Goal: Transaction & Acquisition: Book appointment/travel/reservation

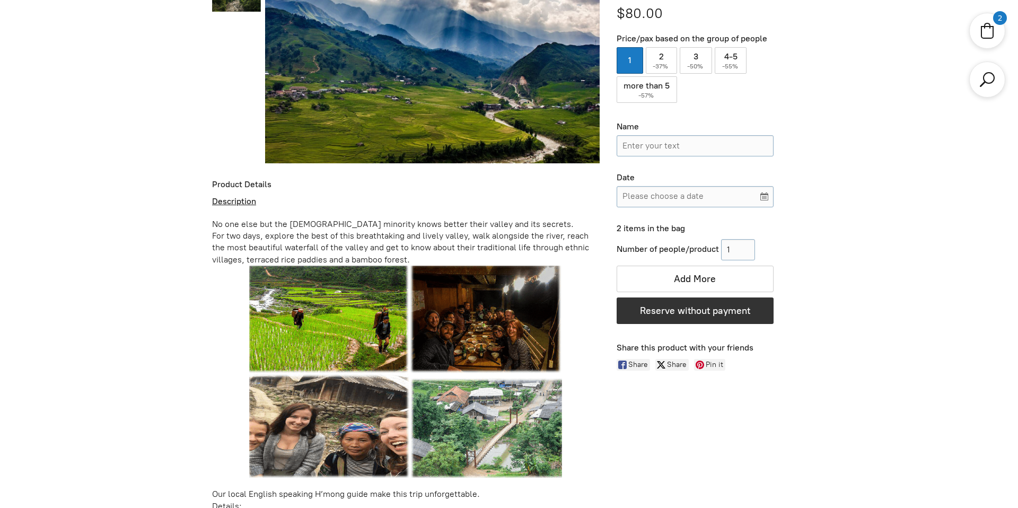
scroll to position [508, 0]
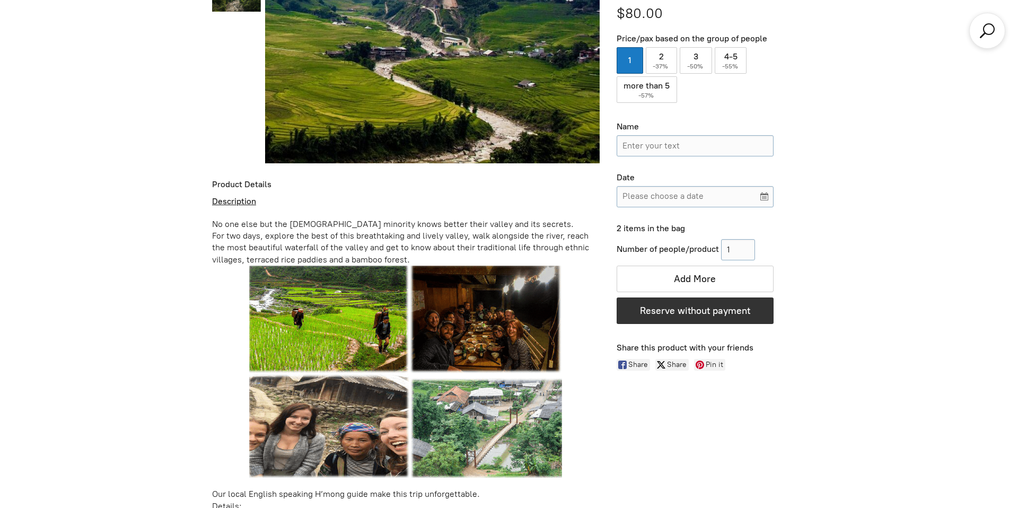
scroll to position [508, 0]
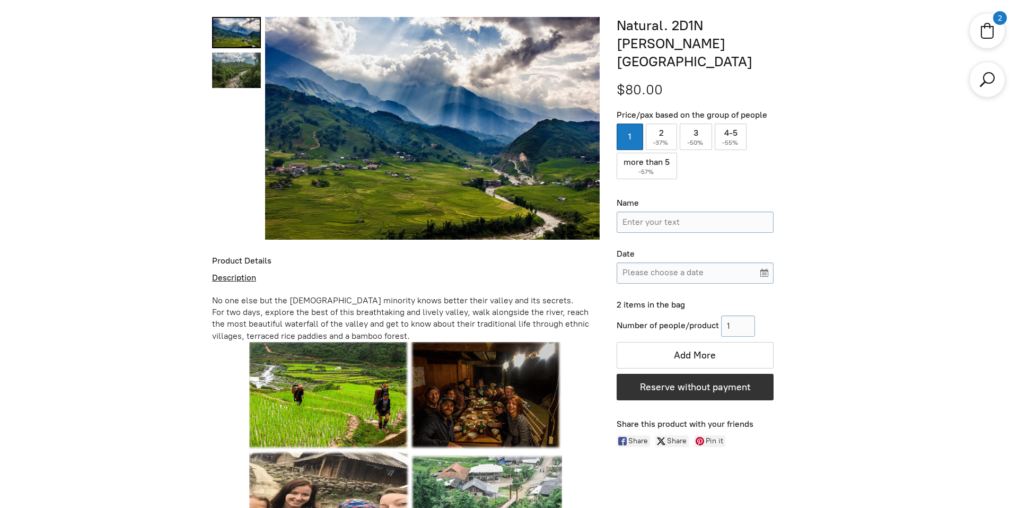
drag, startPoint x: 667, startPoint y: 110, endPoint x: 660, endPoint y: 167, distance: 57.2
click at [667, 124] on label "2 ( -37% )" at bounding box center [662, 137] width 32 height 27
click at [667, 124] on input "2 ( -37% )" at bounding box center [662, 137] width 32 height 27
radio input "true"
click at [663, 212] on input "Name" at bounding box center [695, 222] width 157 height 21
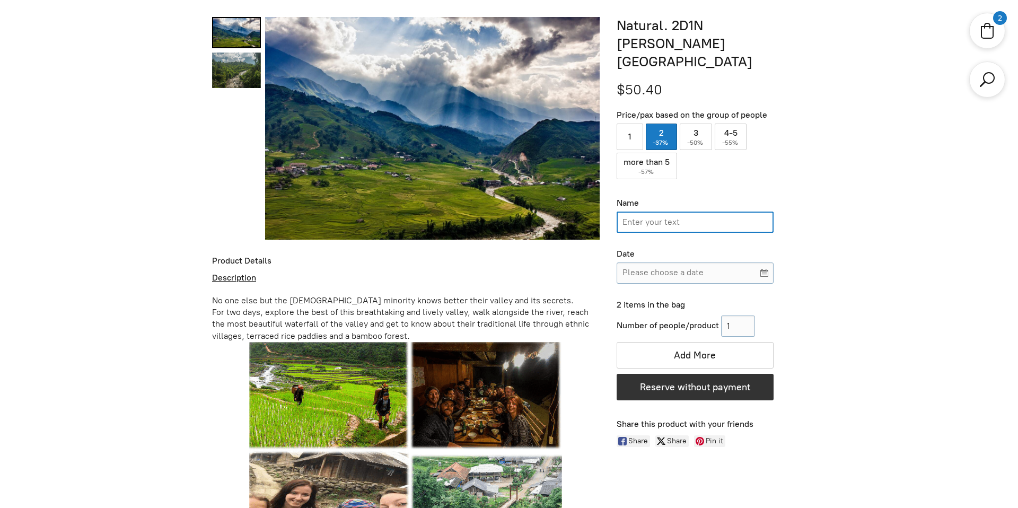
click at [665, 212] on input "Name" at bounding box center [695, 222] width 157 height 21
type input "ן"
type input "Gilad"
click at [664, 263] on input "Please choose a date" at bounding box center [695, 273] width 157 height 21
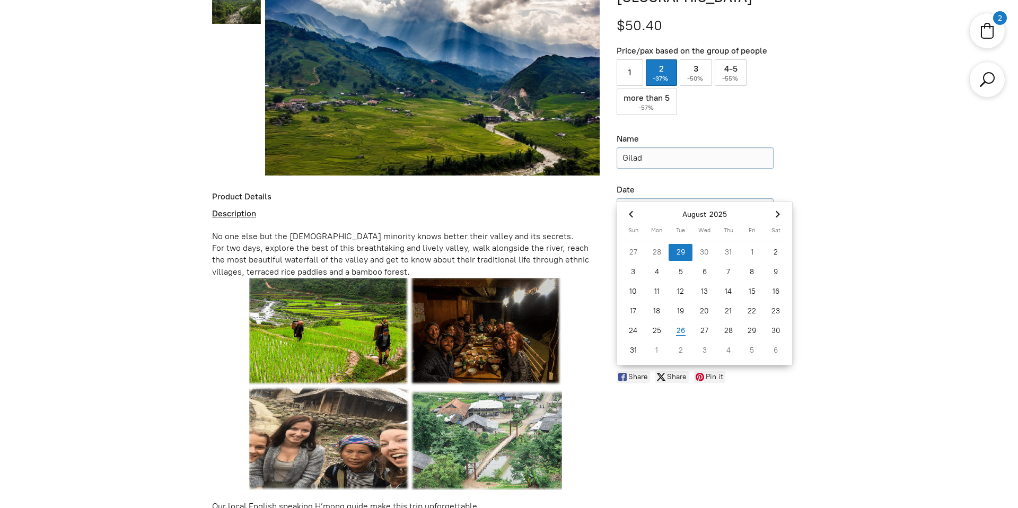
scroll to position [574, 0]
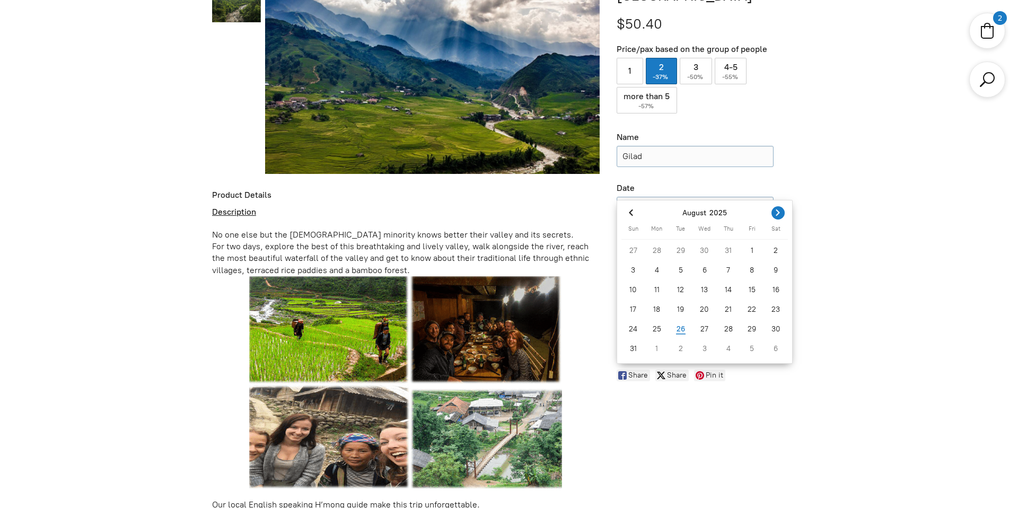
click at [778, 213] on icon "Next month" at bounding box center [778, 212] width 4 height 6
click at [698, 305] on div "24" at bounding box center [705, 309] width 24 height 17
type input "[DATE]"
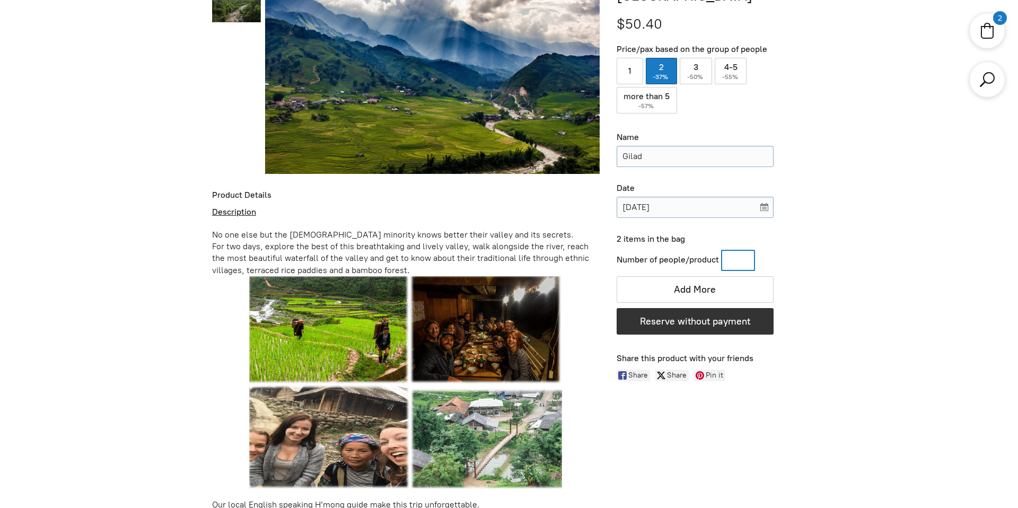
drag, startPoint x: 739, startPoint y: 239, endPoint x: 723, endPoint y: 239, distance: 15.9
click at [723, 250] on input "Number of people/product" at bounding box center [738, 260] width 34 height 21
type input "2"
click at [793, 256] on div "Number of people/product 2 1 Add More BOOK NOW, PAY LATER Reserve without payme…" at bounding box center [711, 292] width 189 height 90
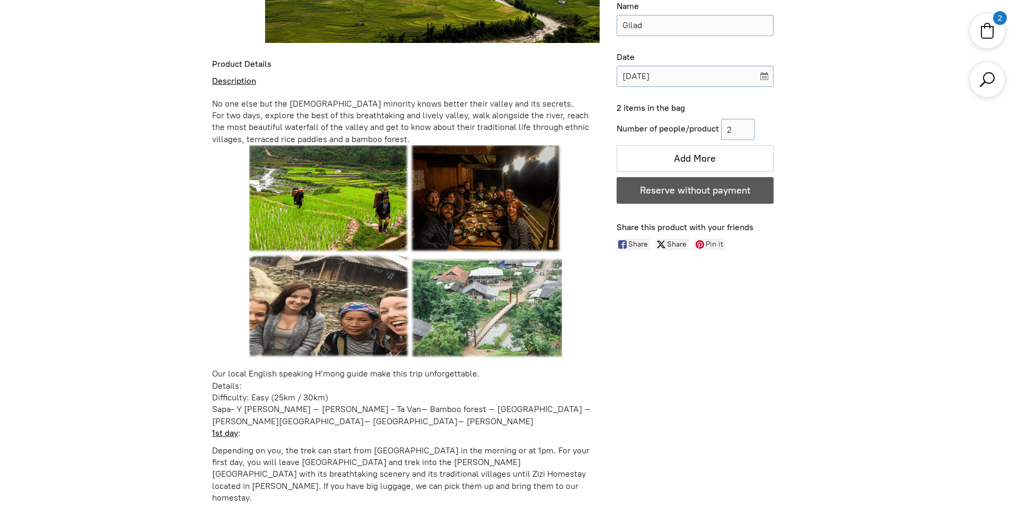
click at [675, 185] on span "Reserve without payment" at bounding box center [695, 191] width 110 height 12
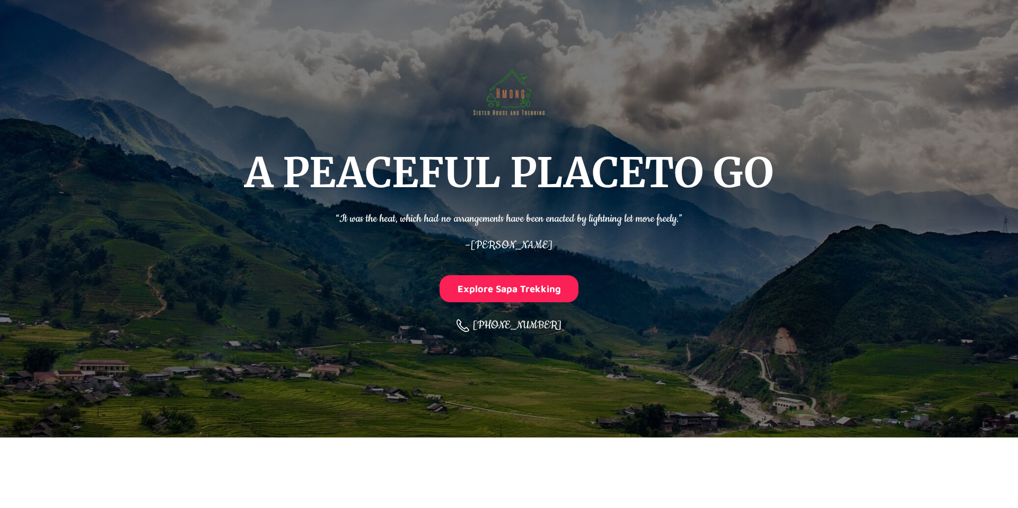
scroll to position [69, 0]
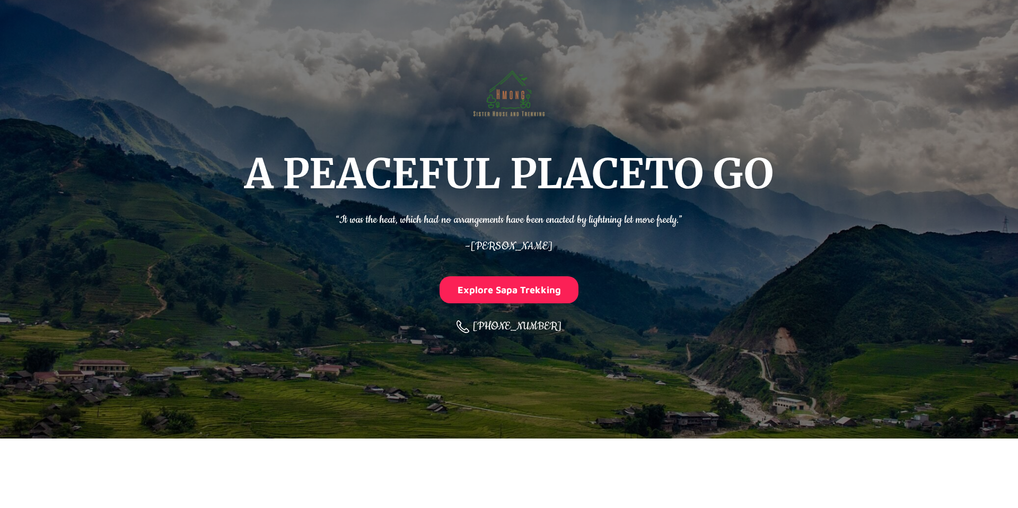
select select "2"
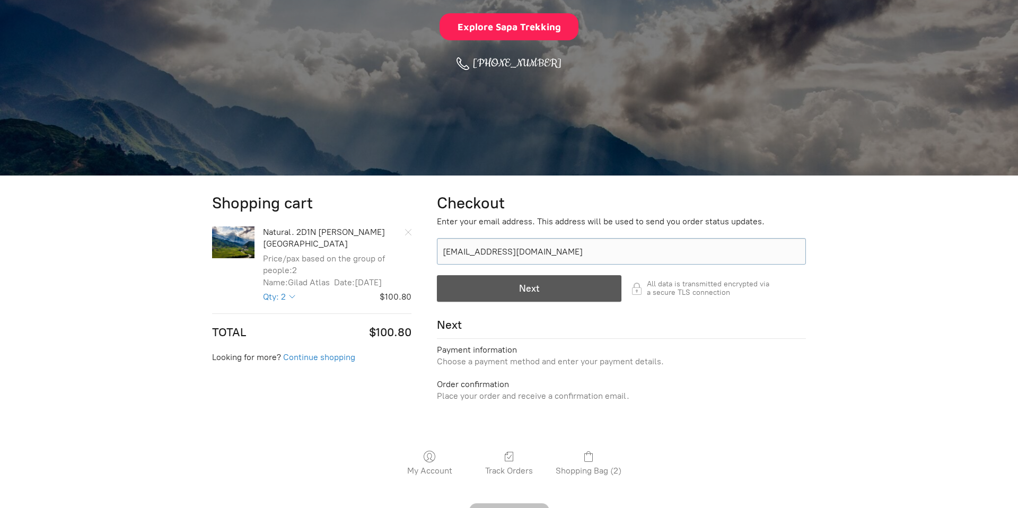
scroll to position [332, 0]
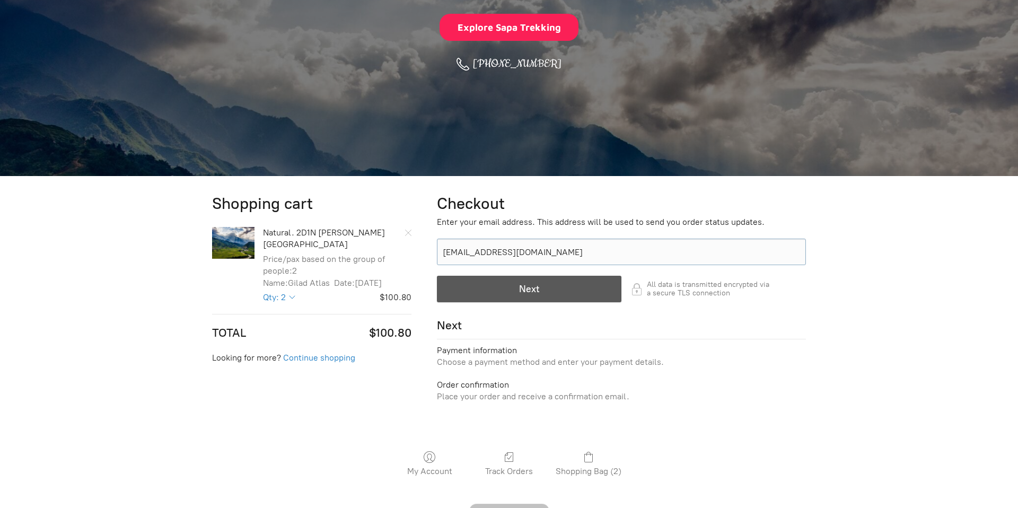
click at [497, 289] on div "button" at bounding box center [529, 288] width 183 height 25
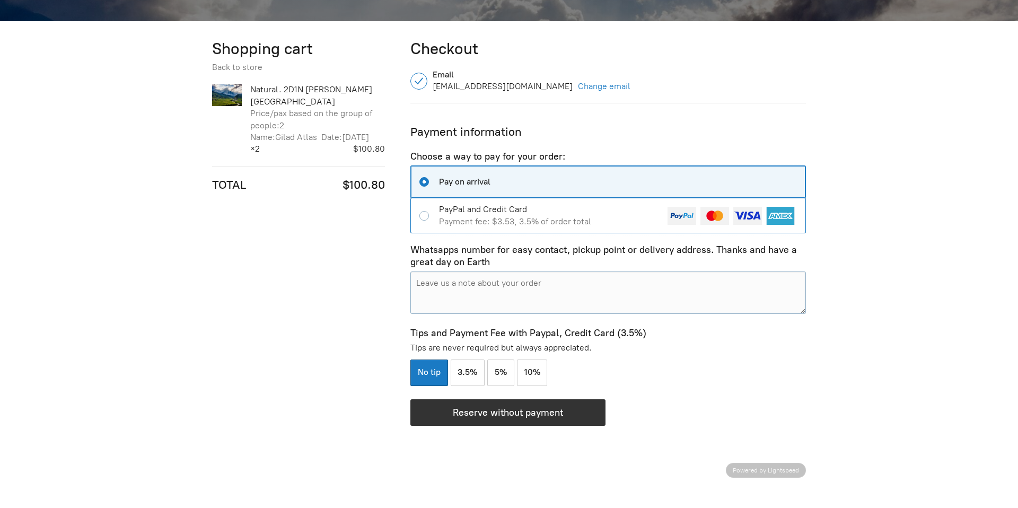
scroll to position [483, 0]
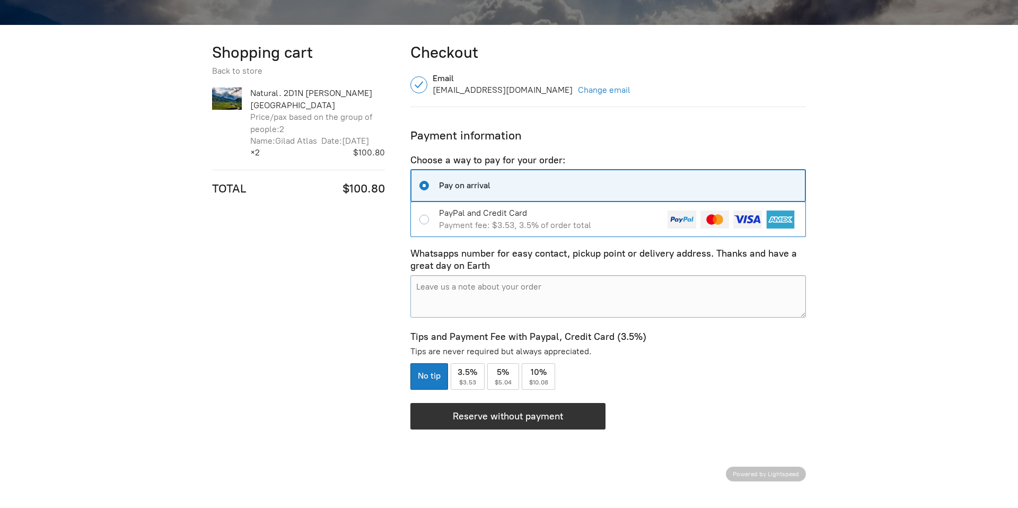
click at [526, 217] on div "PayPal and Credit Card" at bounding box center [550, 213] width 223 height 12
click at [433, 217] on input "PayPal and Credit Card Payment fee: $3.53, 3.5% of order total" at bounding box center [426, 220] width 14 height 10
radio input "true"
radio input "false"
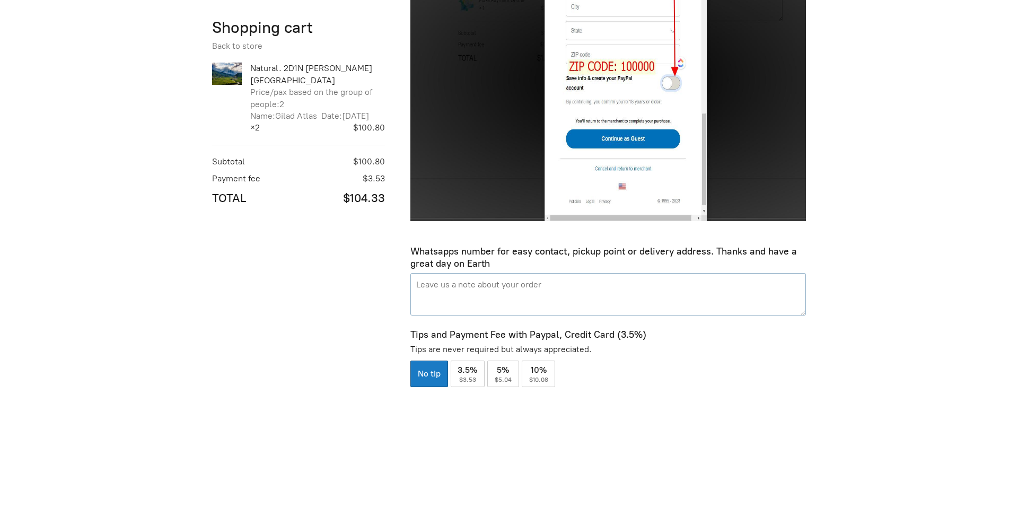
scroll to position [1157, 0]
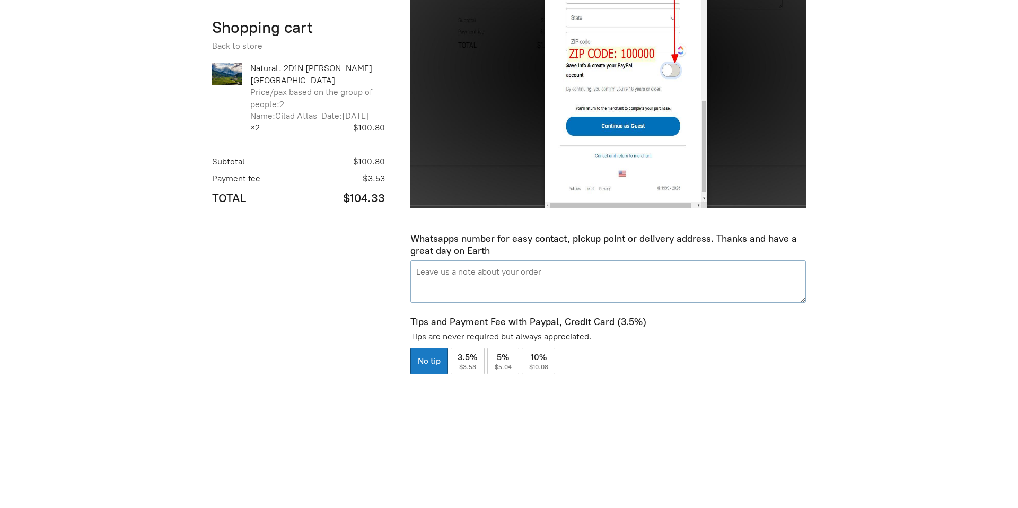
click at [514, 276] on textarea "Pay on arrival" at bounding box center [608, 281] width 396 height 42
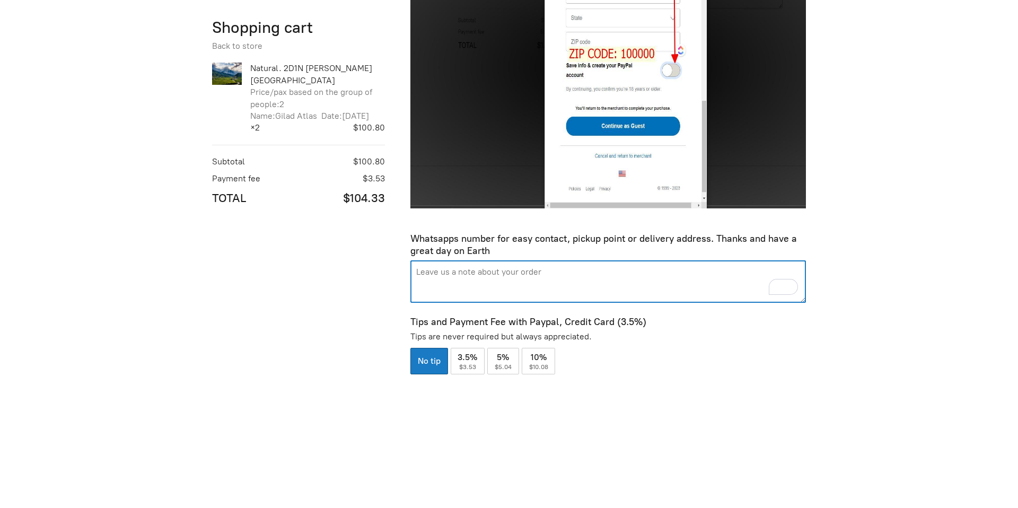
scroll to position [1158, 0]
type textarea "Private room"
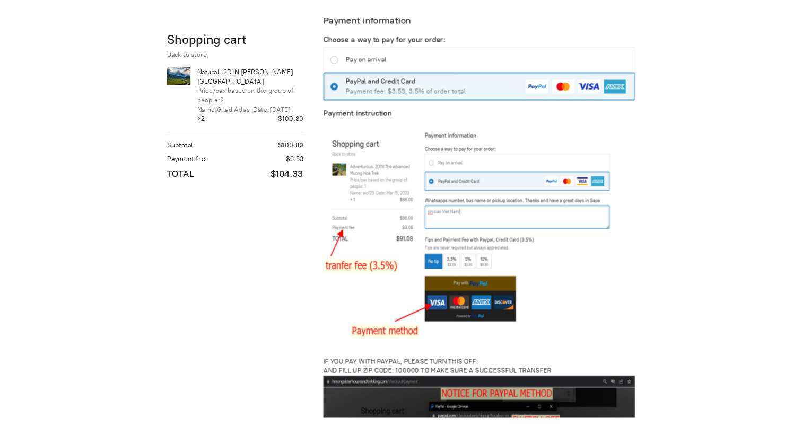
scroll to position [478, 0]
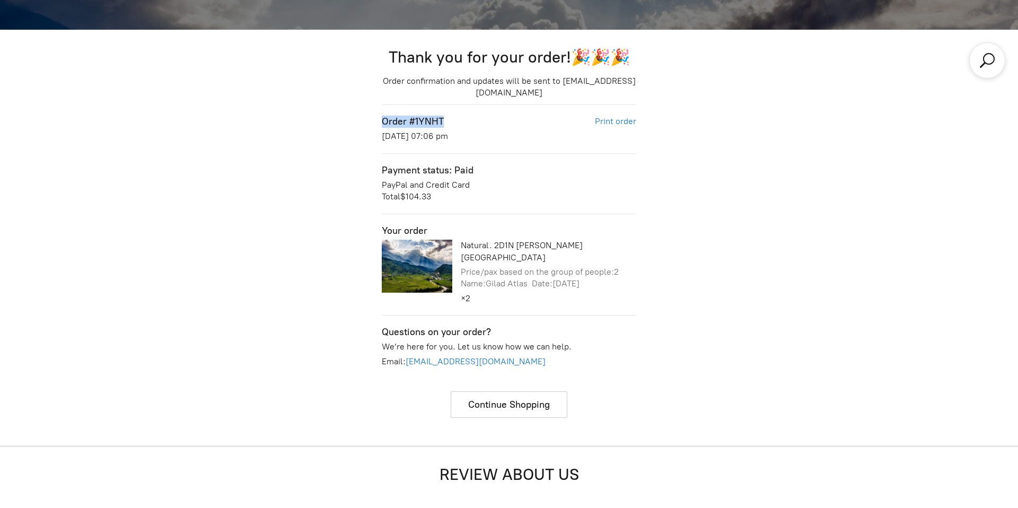
drag, startPoint x: 447, startPoint y: 126, endPoint x: 368, endPoint y: 124, distance: 79.6
click at [368, 124] on div "Order confirmation and updates will be sent to [EMAIL_ADDRESS][DOMAIN_NAME] Ord…" at bounding box center [509, 246] width 594 height 343
copy div "Order #1YNHT"
